Goal: Check status: Check status

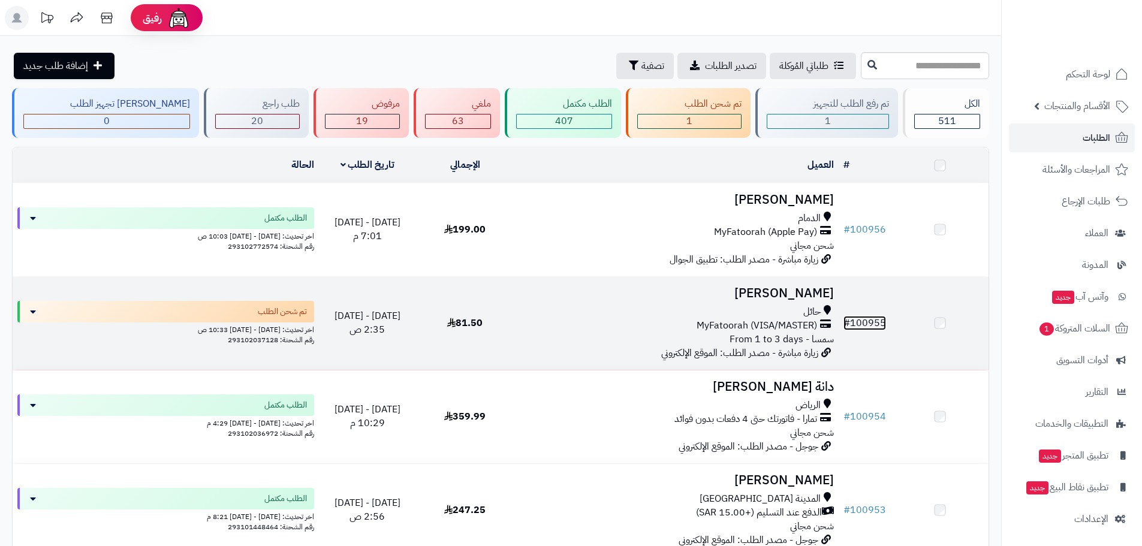
click at [876, 321] on link "# 100955" at bounding box center [864, 323] width 43 height 14
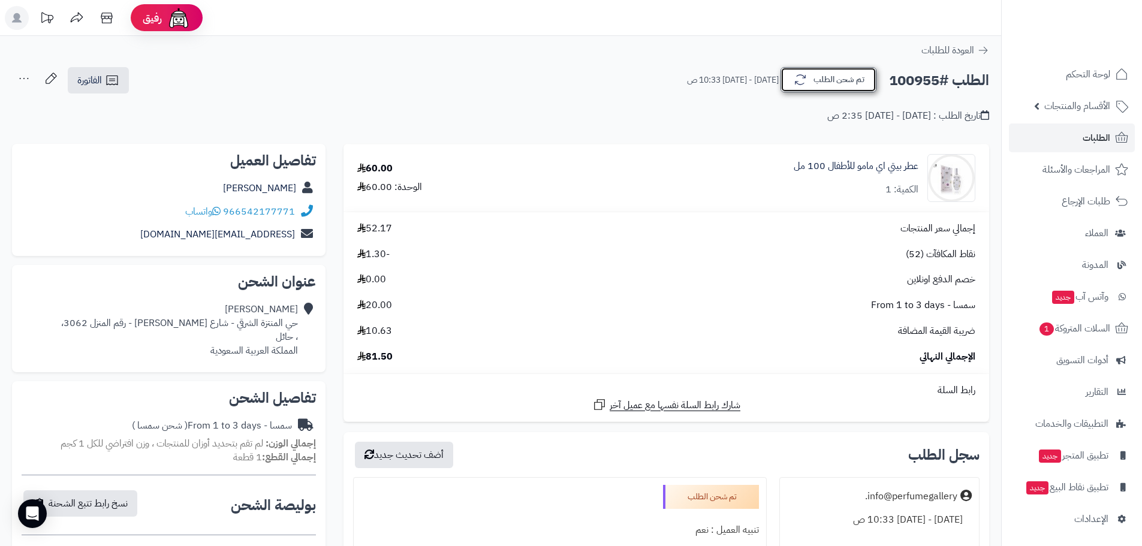
click at [803, 85] on icon "button" at bounding box center [800, 80] width 14 height 14
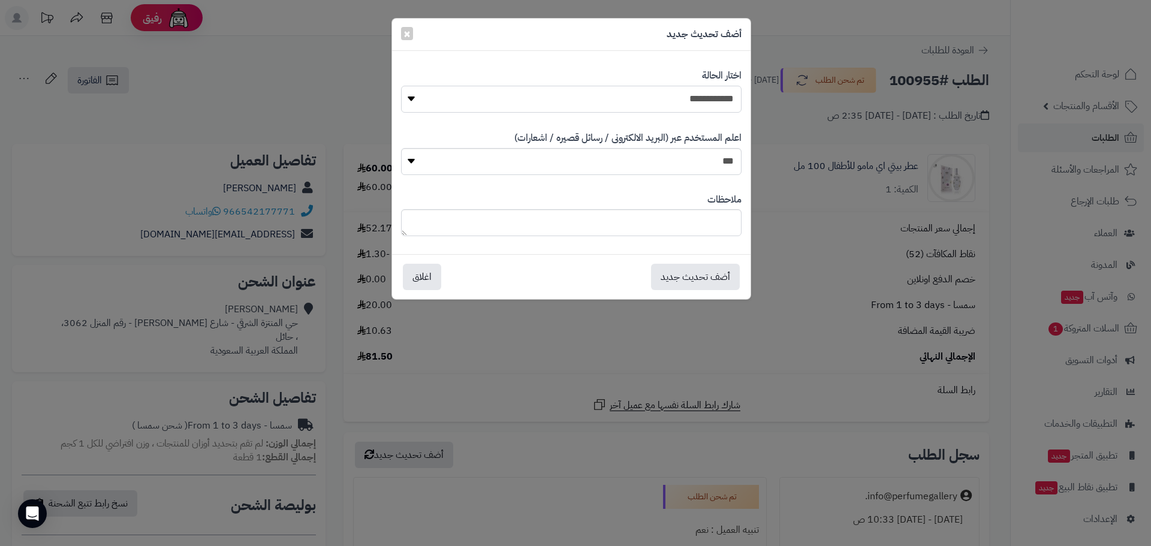
click at [639, 104] on select "**********" at bounding box center [571, 99] width 340 height 27
select select "*"
click at [401, 86] on select "**********" at bounding box center [571, 99] width 340 height 27
click at [692, 285] on button "أضف تحديث جديد" at bounding box center [695, 276] width 89 height 26
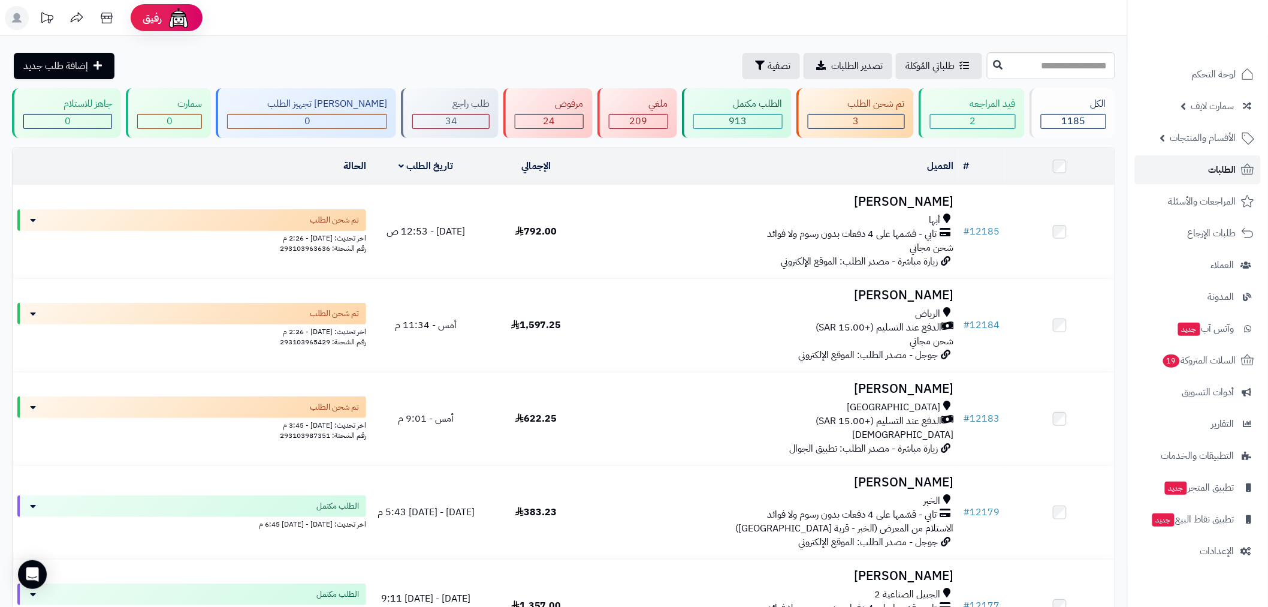
click at [1200, 169] on link "الطلبات" at bounding box center [1198, 169] width 126 height 29
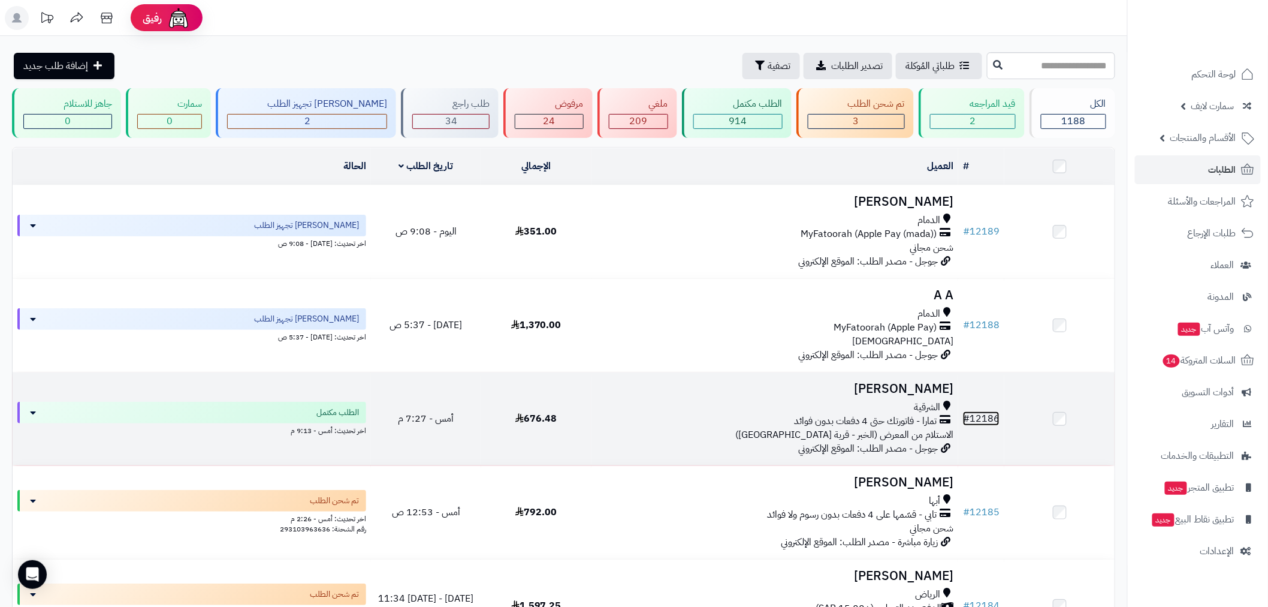
click at [981, 421] on link "# 12186" at bounding box center [981, 418] width 37 height 14
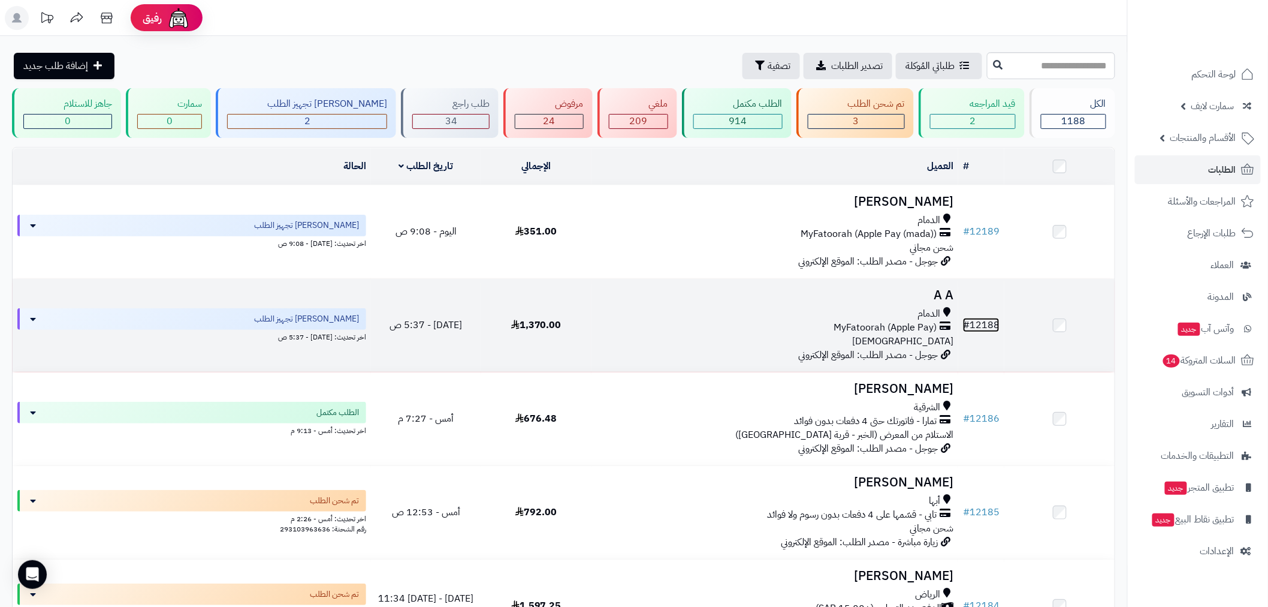
click at [981, 318] on link "# 12188" at bounding box center [981, 325] width 37 height 14
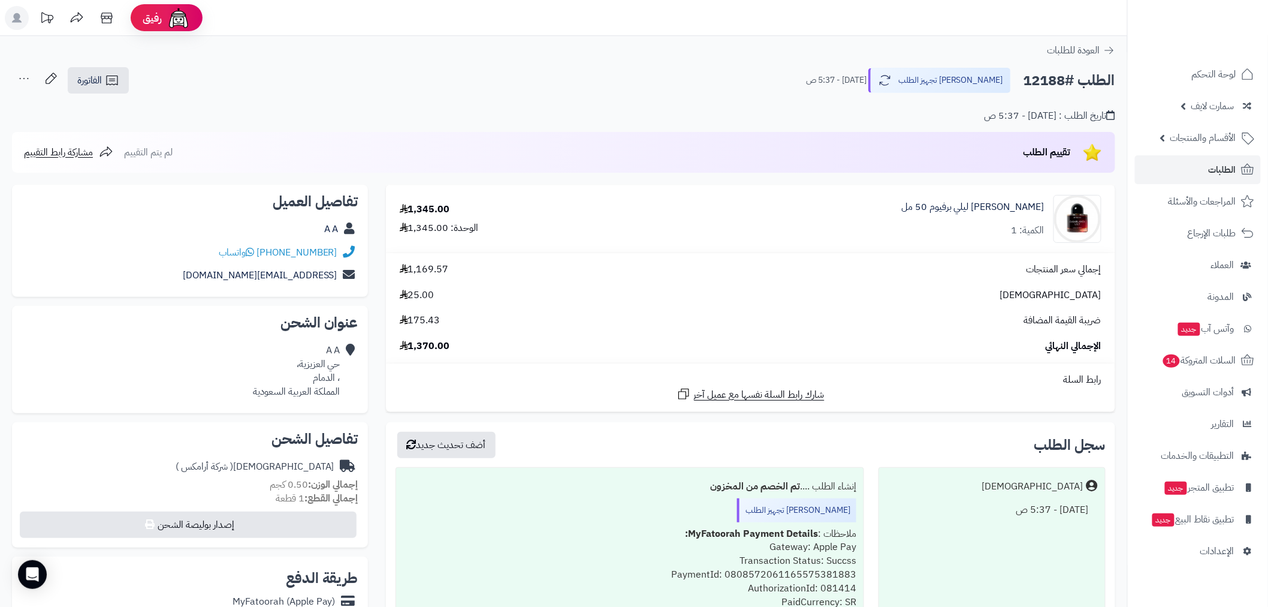
scroll to position [155, 0]
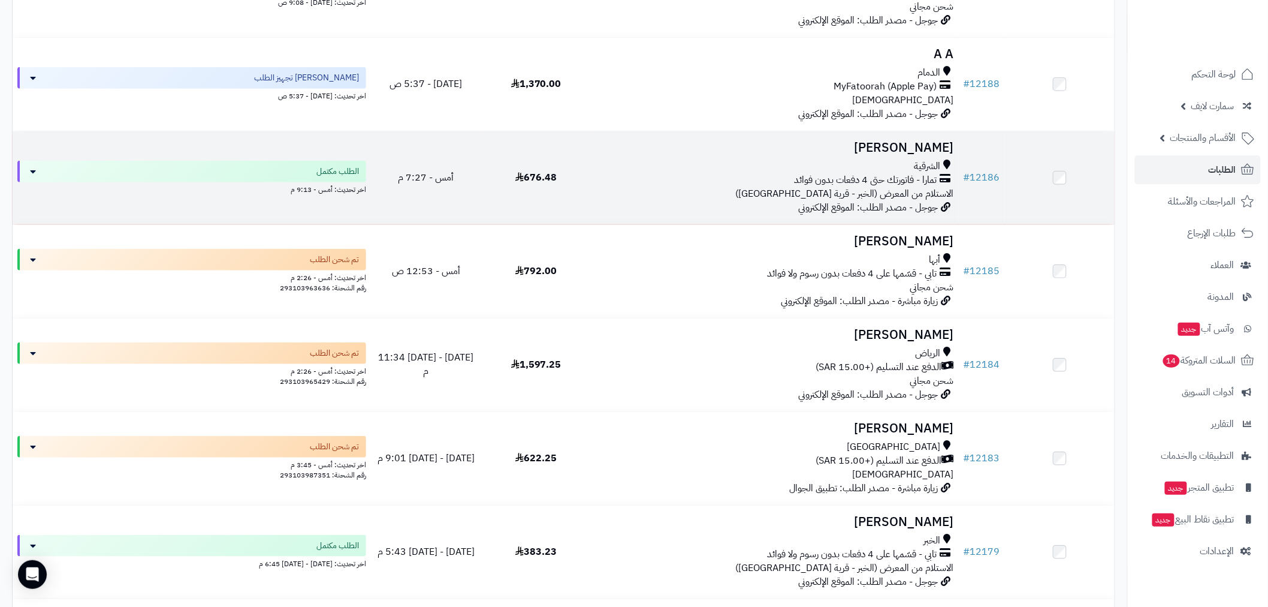
scroll to position [310, 0]
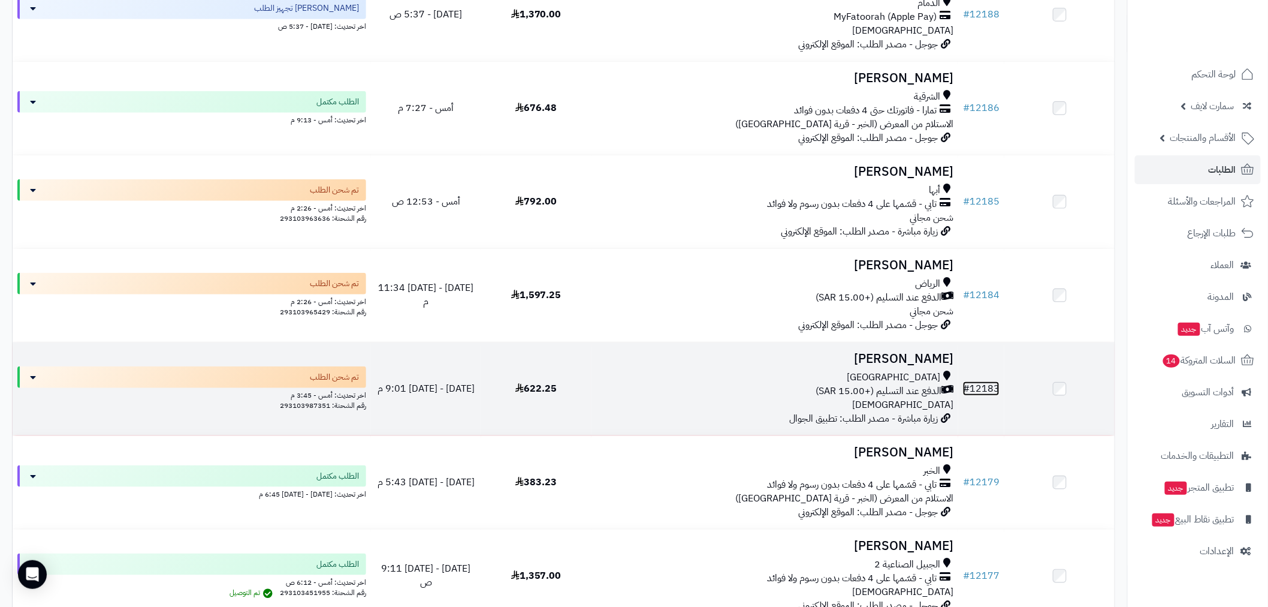
click at [982, 381] on link "# 12183" at bounding box center [981, 388] width 37 height 14
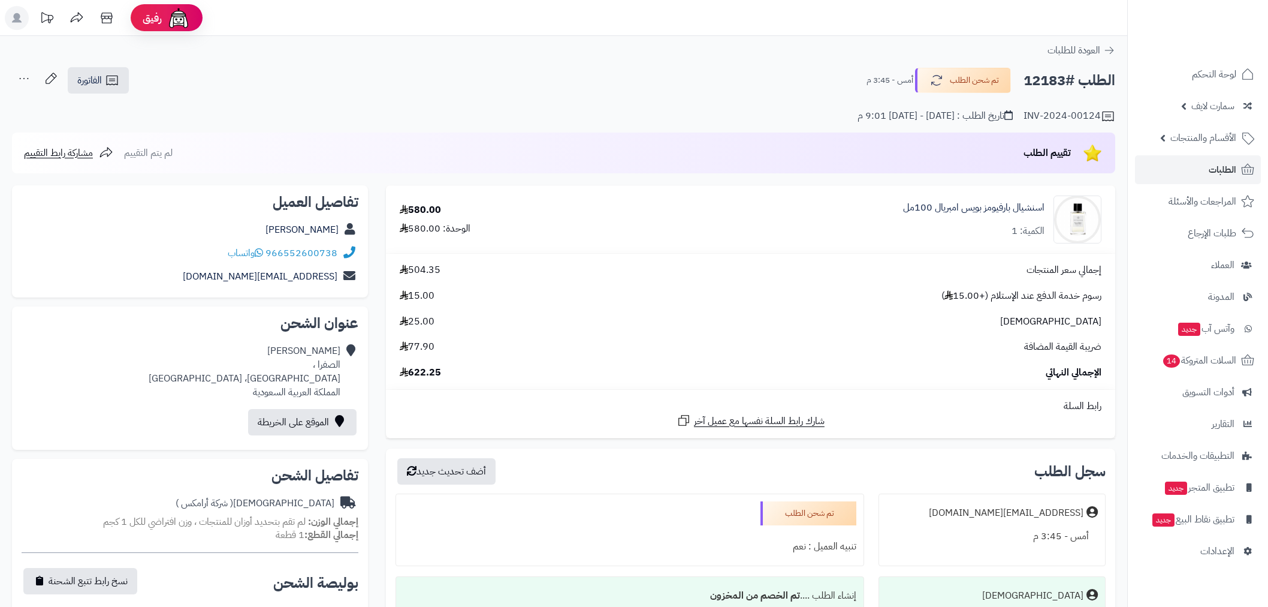
scroll to position [155, 0]
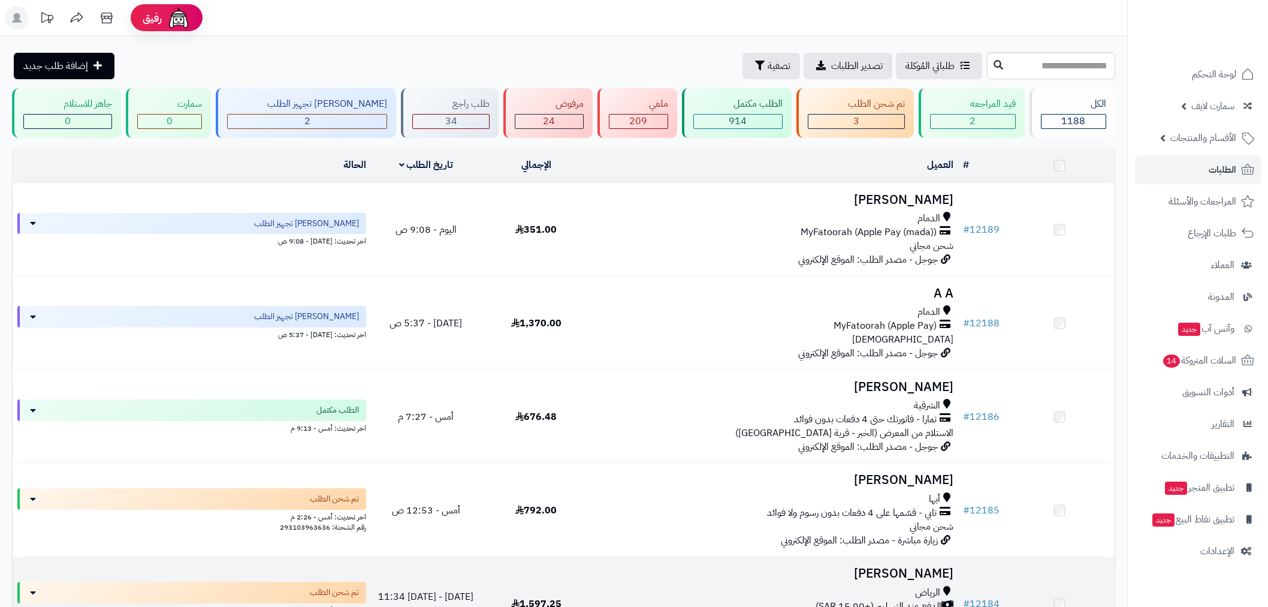
scroll to position [310, 0]
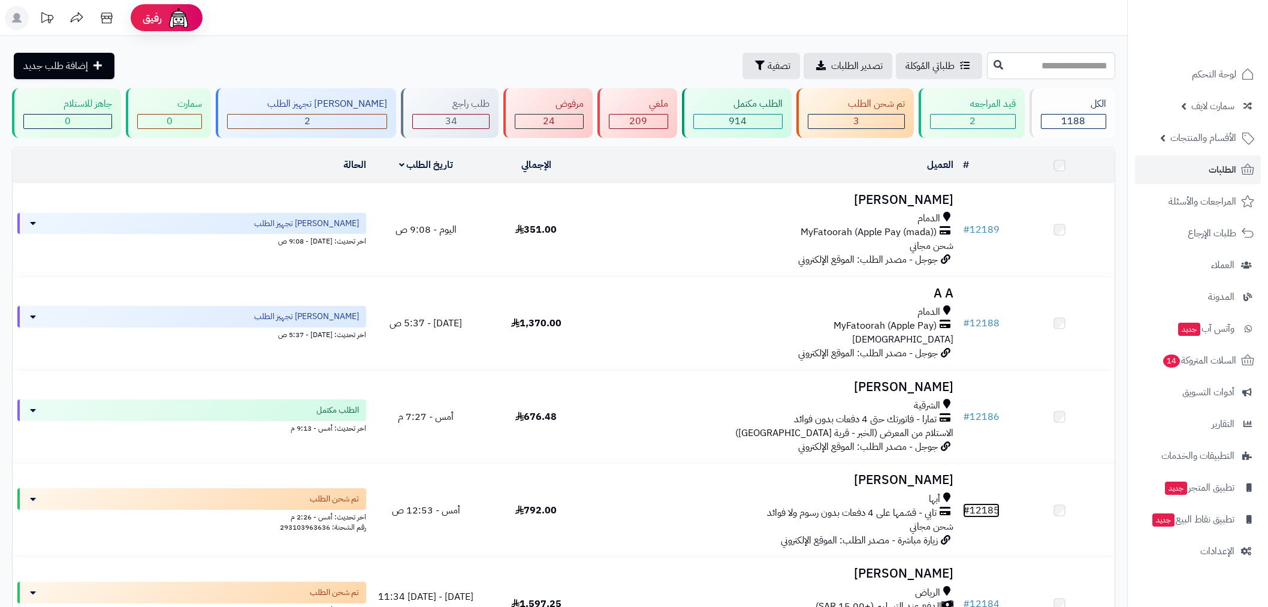
click at [982, 503] on link "# 12185" at bounding box center [981, 510] width 37 height 14
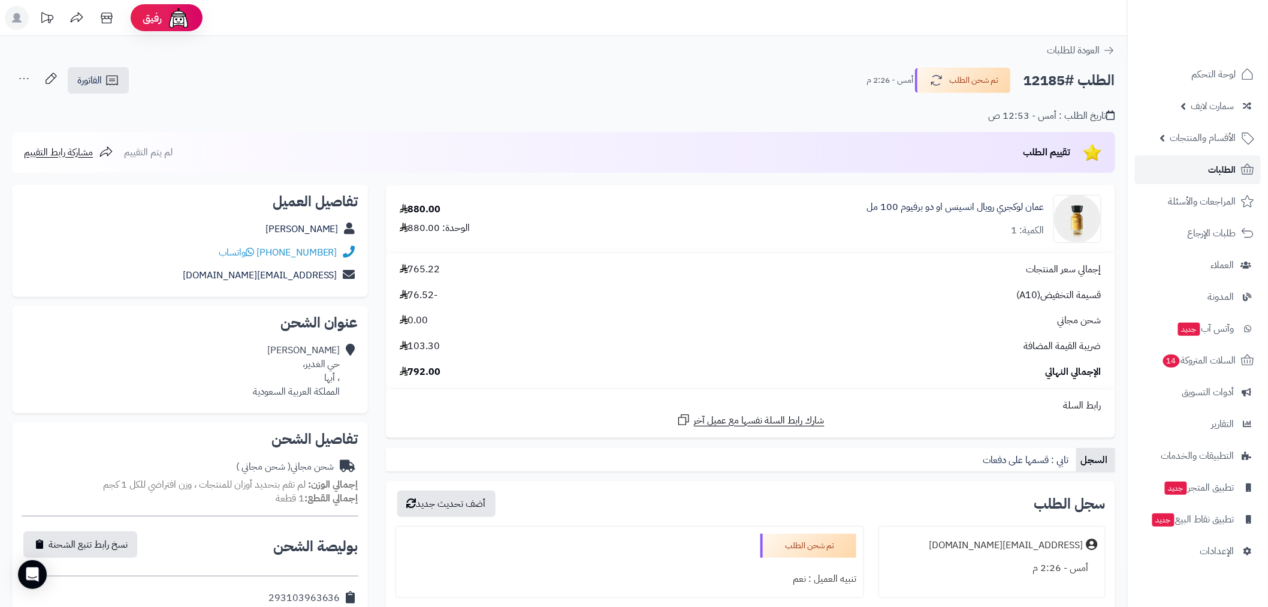
click at [1235, 170] on span "الطلبات" at bounding box center [1223, 169] width 28 height 17
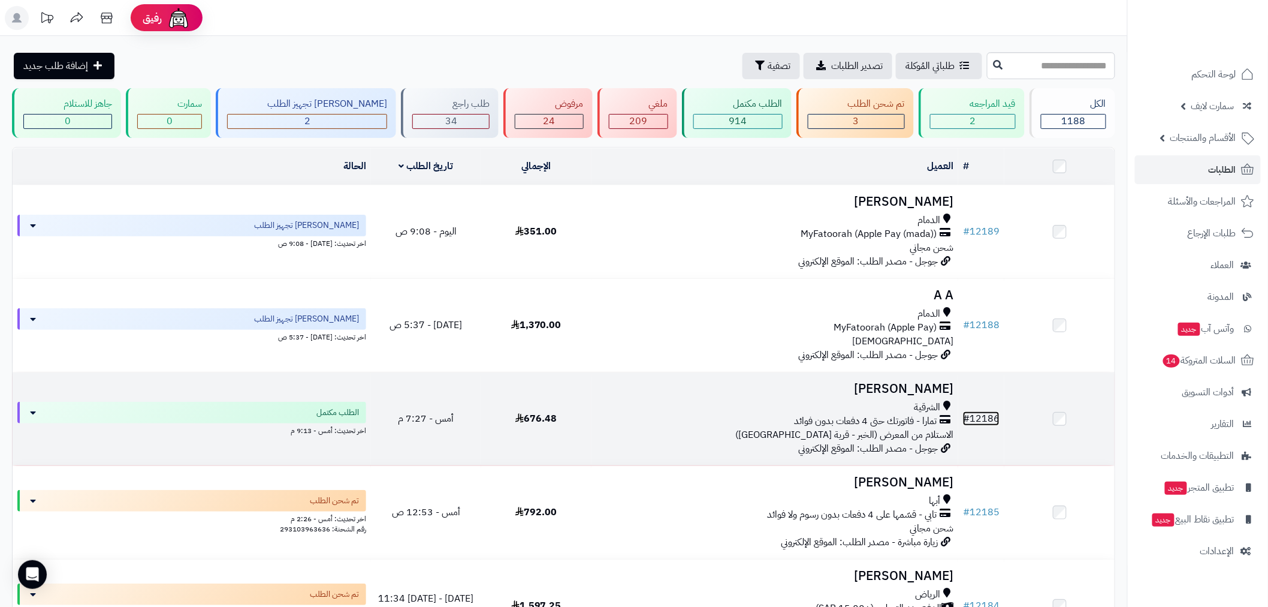
click at [972, 412] on link "# 12186" at bounding box center [981, 418] width 37 height 14
